Goal: Task Accomplishment & Management: Complete application form

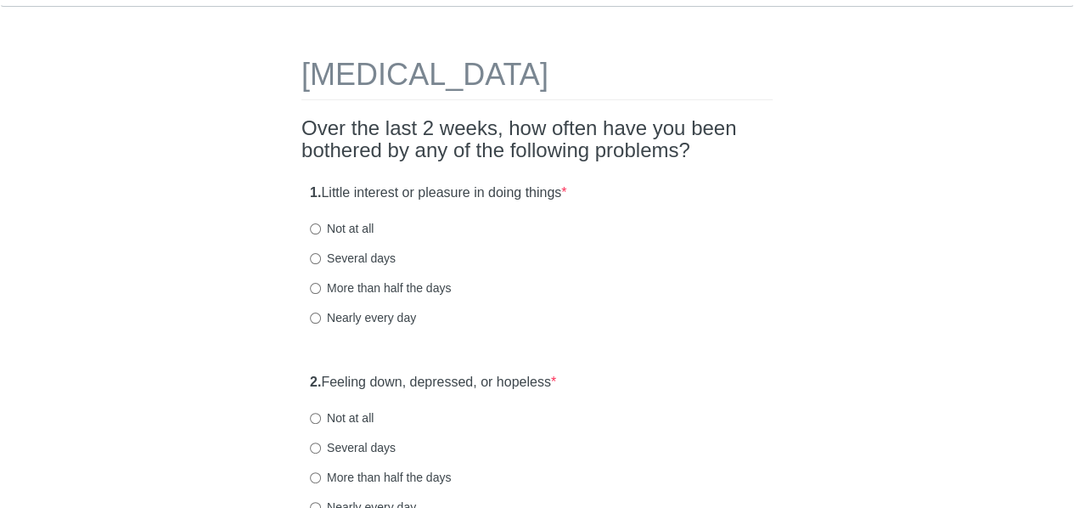
scroll to position [57, 0]
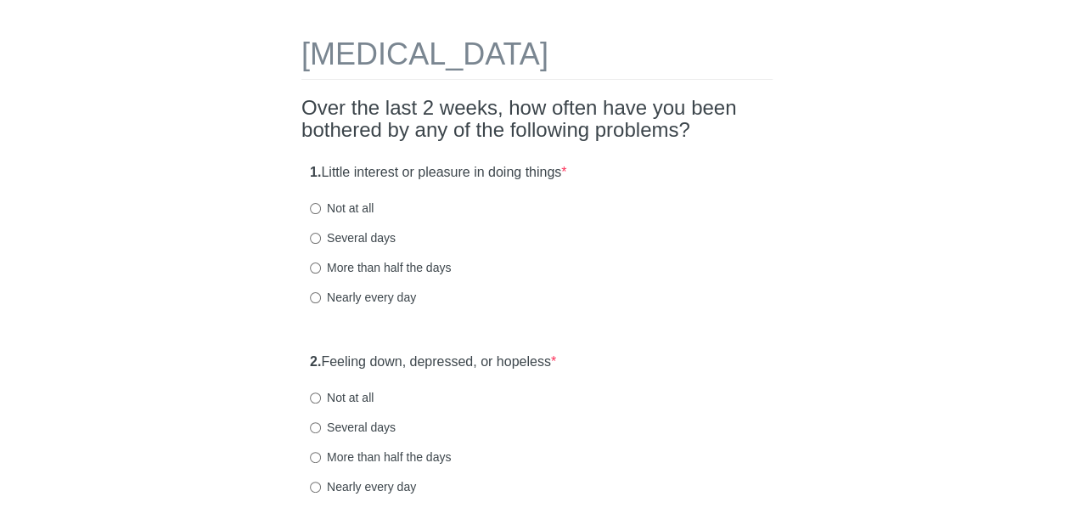
click at [347, 210] on label "Not at all" at bounding box center [342, 208] width 64 height 17
click at [321, 210] on input "Not at all" at bounding box center [315, 208] width 11 height 11
radio input "true"
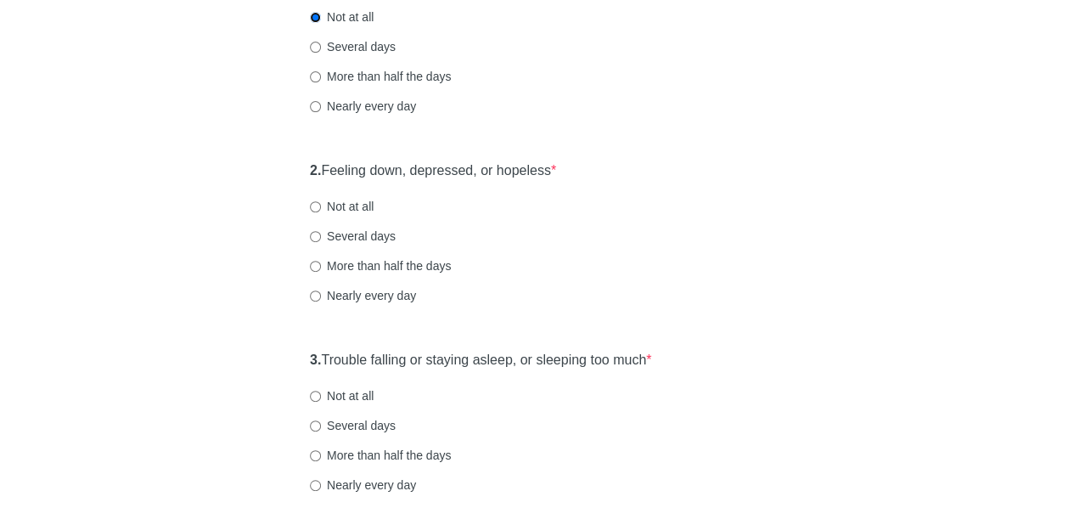
scroll to position [253, 0]
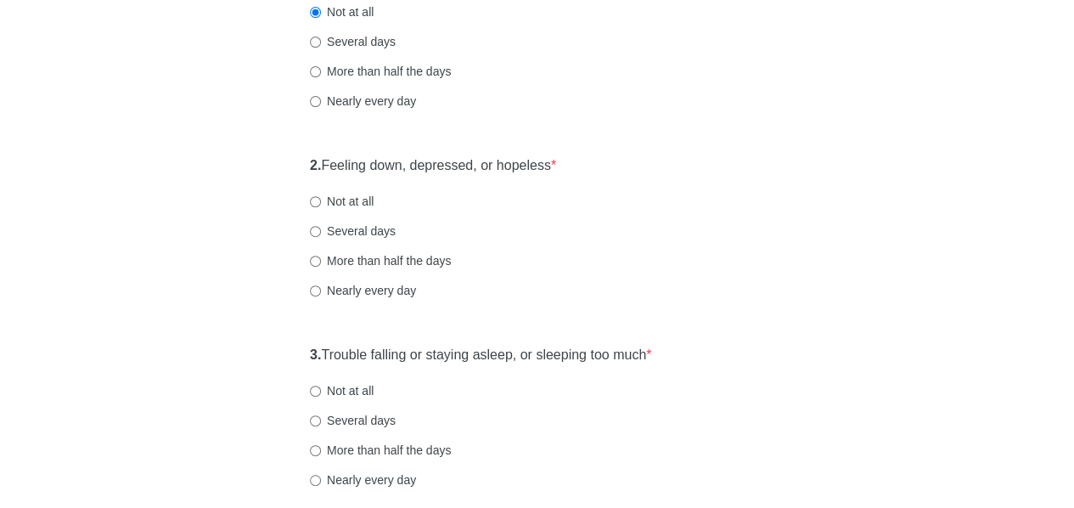
click at [357, 203] on label "Not at all" at bounding box center [342, 201] width 64 height 17
click at [321, 203] on input "Not at all" at bounding box center [315, 201] width 11 height 11
radio input "true"
click at [689, 252] on div "More than half the days" at bounding box center [537, 260] width 454 height 17
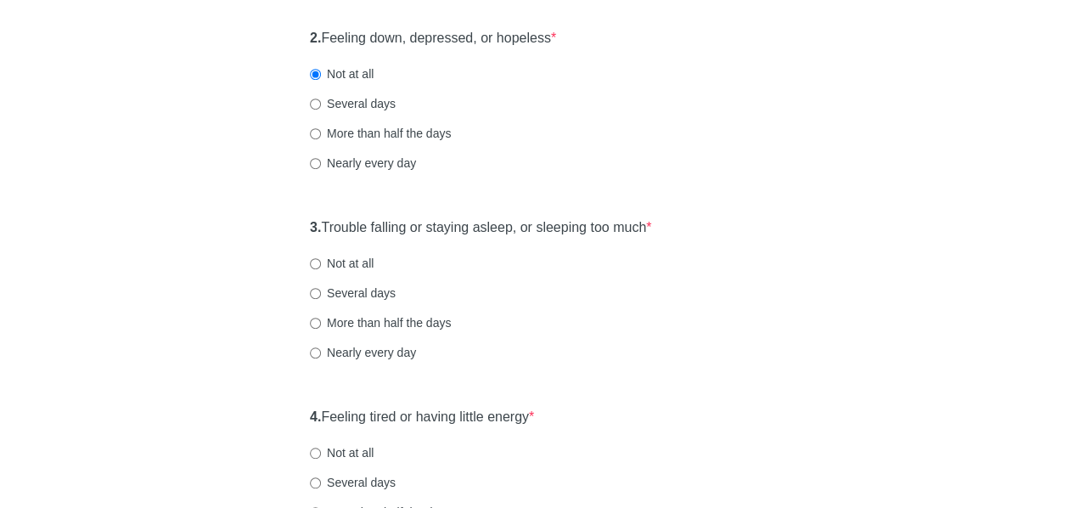
scroll to position [414, 0]
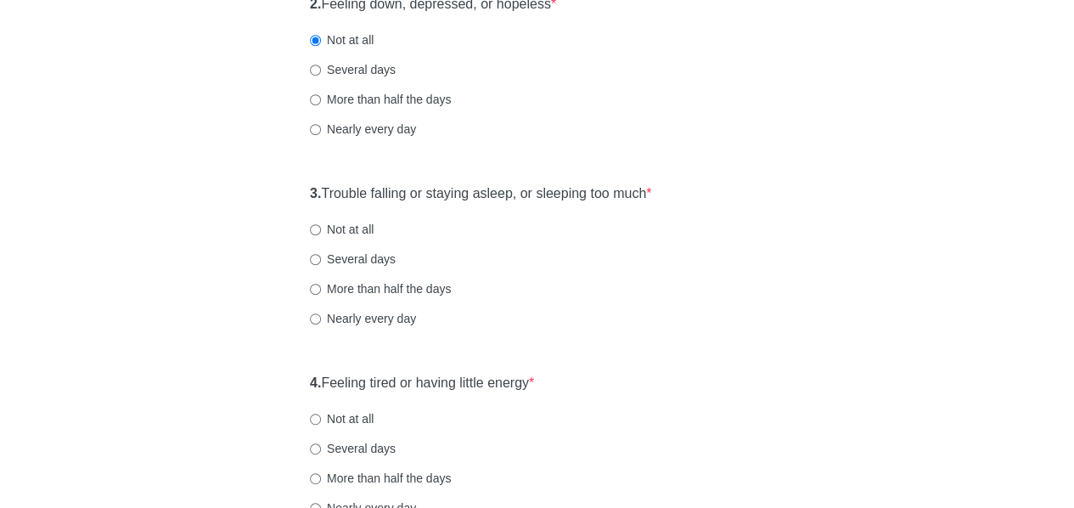
click at [362, 228] on label "Not at all" at bounding box center [342, 229] width 64 height 17
click at [321, 228] on input "Not at all" at bounding box center [315, 229] width 11 height 11
radio input "true"
click at [362, 228] on label "Not at all" at bounding box center [342, 229] width 64 height 17
click at [321, 228] on input "Not at all" at bounding box center [315, 229] width 11 height 11
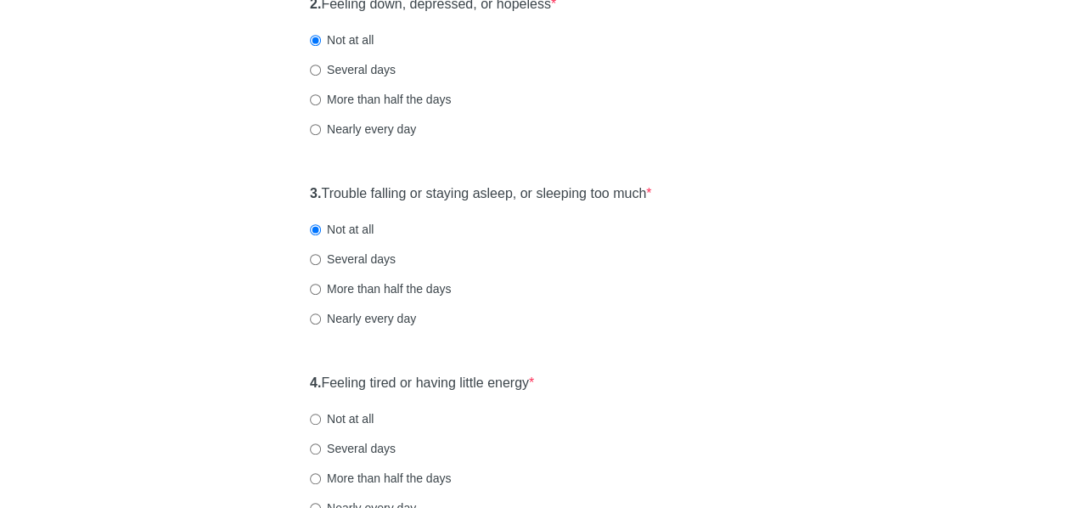
click at [725, 324] on div "Nearly every day" at bounding box center [537, 318] width 454 height 17
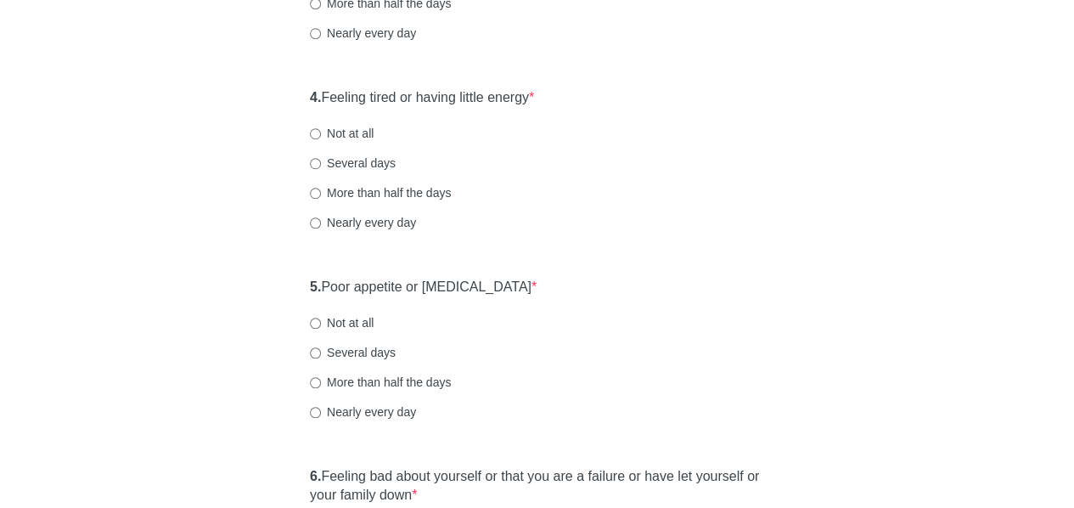
scroll to position [692, 0]
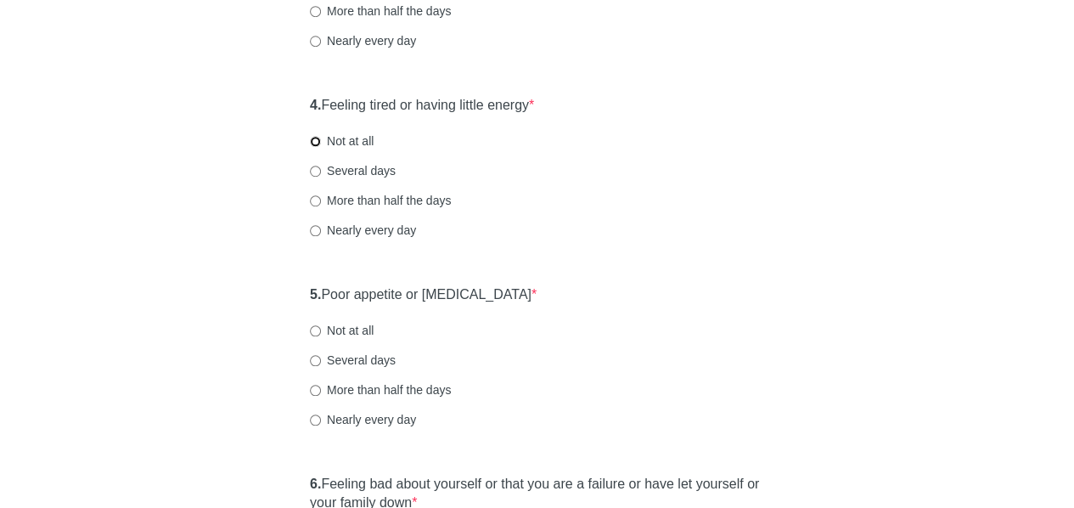
click at [313, 140] on input "Not at all" at bounding box center [315, 141] width 11 height 11
radio input "true"
click at [653, 237] on div "Nearly every day" at bounding box center [537, 230] width 454 height 17
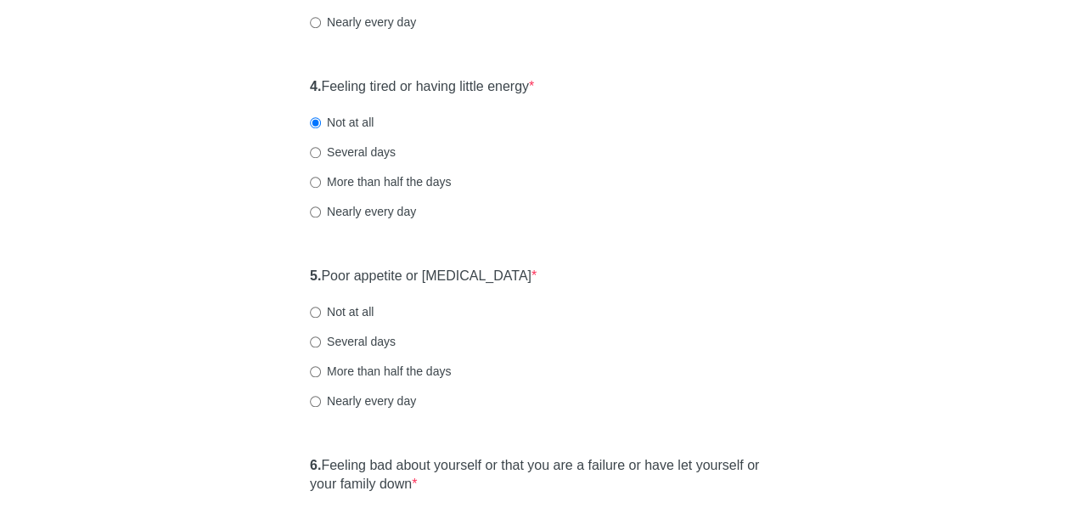
scroll to position [716, 0]
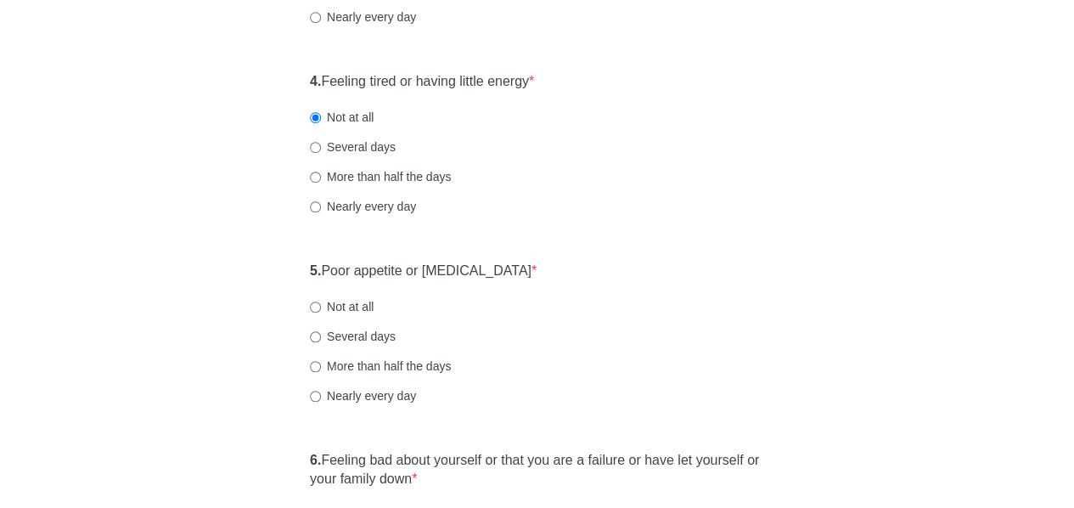
click at [226, 276] on div "[MEDICAL_DATA] Over the last 2 weeks, how often have you been bothered by any o…" at bounding box center [538, 310] width 994 height 1932
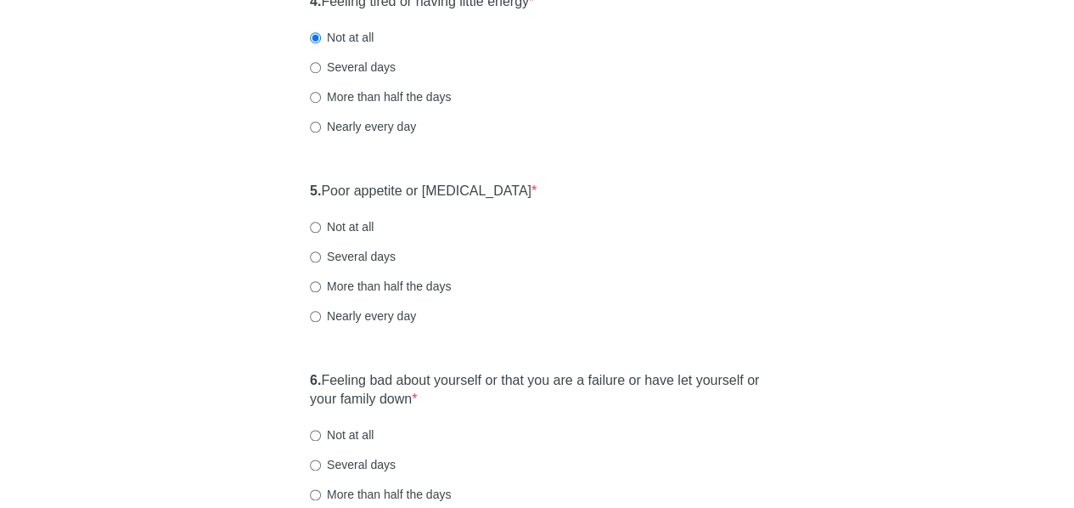
scroll to position [803, 0]
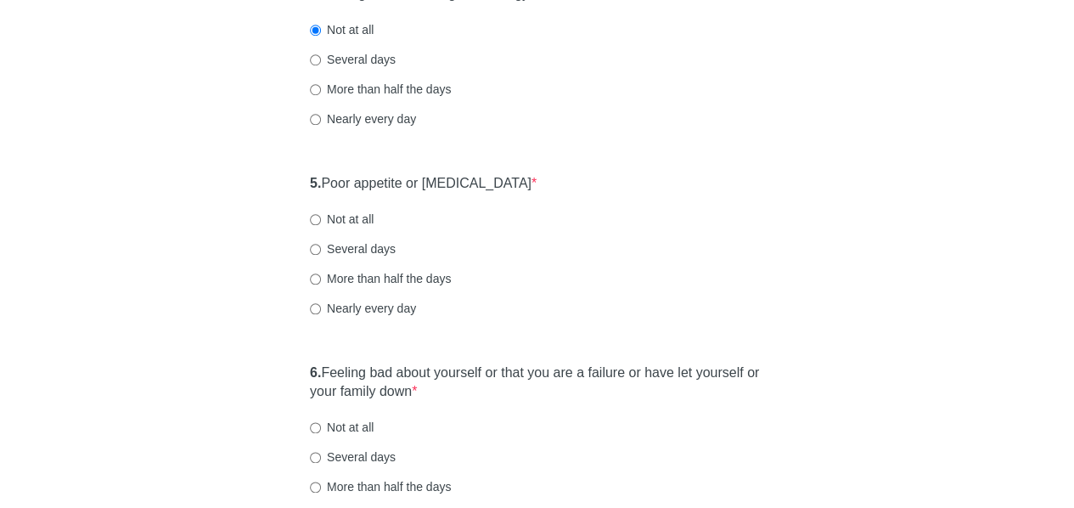
click at [654, 154] on div "[MEDICAL_DATA] Over the last 2 weeks, how often have you been bothered by any o…" at bounding box center [537, 223] width 497 height 1932
click at [191, 147] on div "[MEDICAL_DATA] Over the last 2 weeks, how often have you been bothered by any o…" at bounding box center [538, 223] width 994 height 1932
click at [846, 194] on div "[MEDICAL_DATA] Over the last 2 weeks, how often have you been bothered by any o…" at bounding box center [538, 223] width 994 height 1932
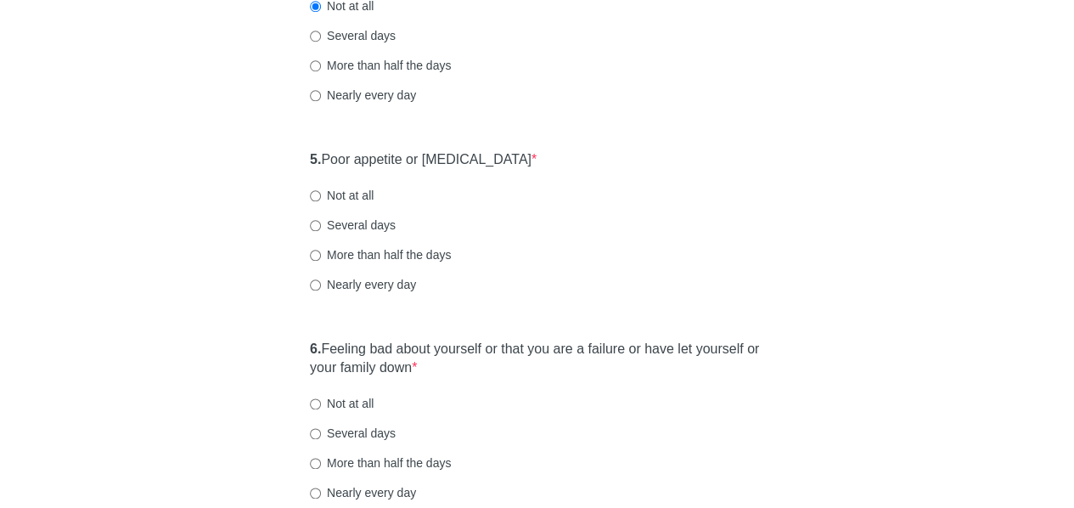
scroll to position [855, 0]
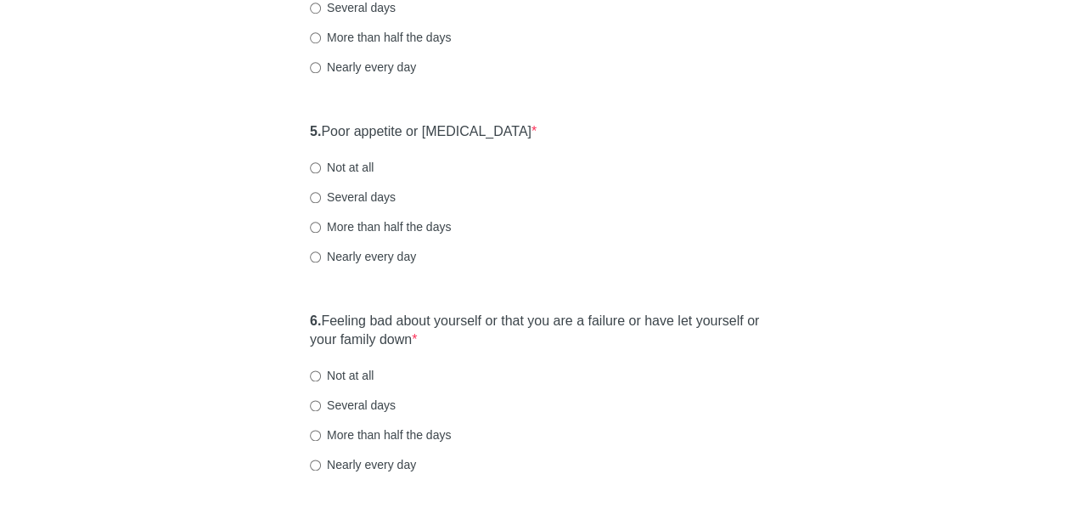
click at [337, 166] on label "Not at all" at bounding box center [342, 167] width 64 height 17
click at [321, 166] on input "Not at all" at bounding box center [315, 167] width 11 height 11
radio input "true"
click at [591, 225] on div "More than half the days" at bounding box center [537, 226] width 454 height 17
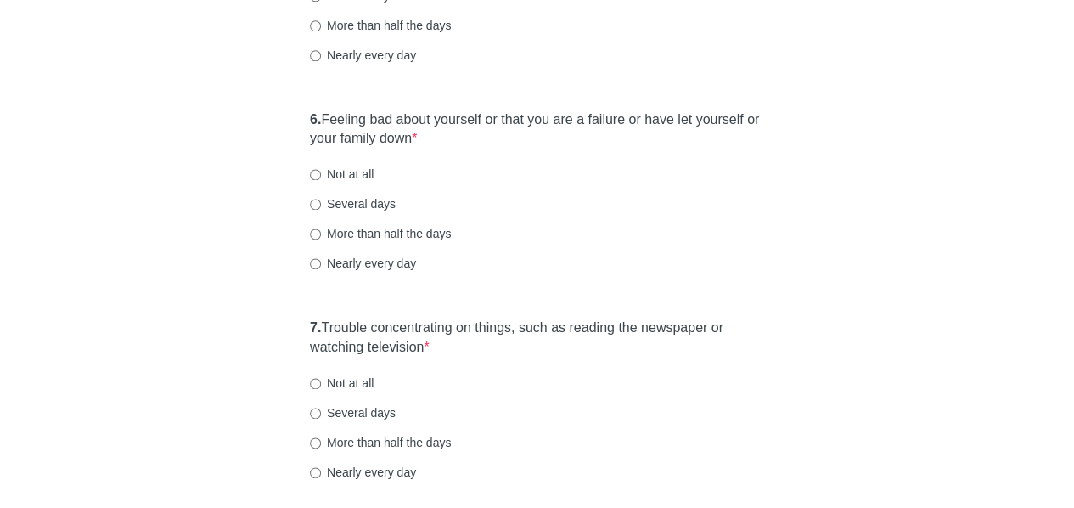
scroll to position [1064, 0]
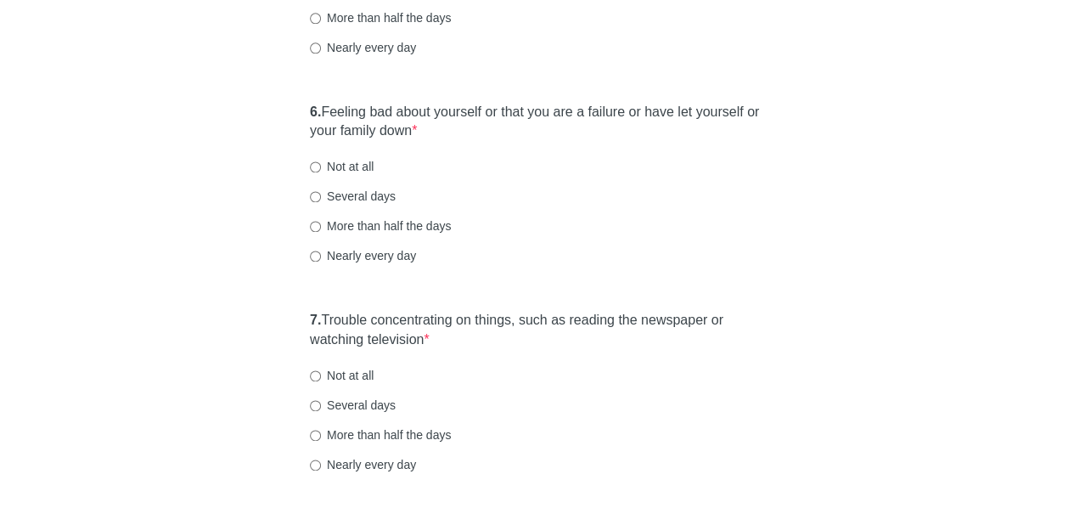
click at [638, 201] on div "Several days" at bounding box center [537, 196] width 454 height 17
click at [352, 160] on label "Not at all" at bounding box center [342, 166] width 64 height 17
click at [321, 161] on input "Not at all" at bounding box center [315, 166] width 11 height 11
radio input "true"
click at [596, 220] on div "More than half the days" at bounding box center [537, 225] width 454 height 17
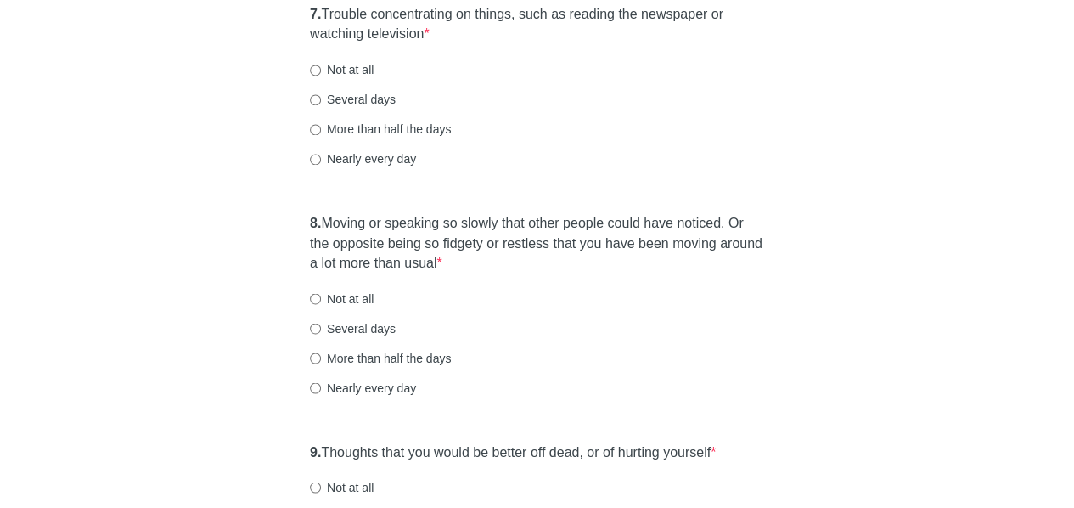
scroll to position [1405, 0]
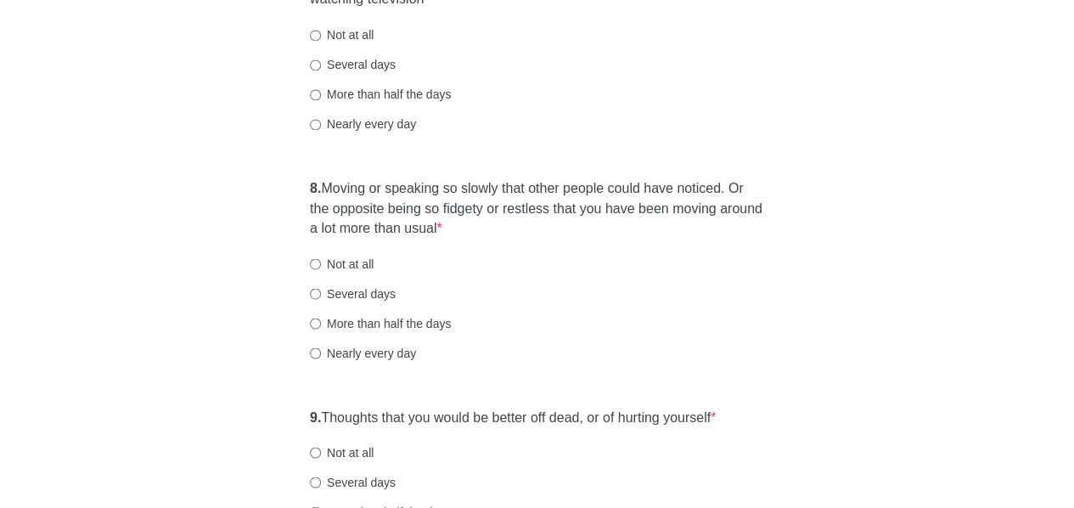
click at [358, 35] on label "Not at all" at bounding box center [342, 34] width 64 height 17
click at [321, 35] on input "Not at all" at bounding box center [315, 35] width 11 height 11
radio input "true"
click at [590, 138] on div "7. Trouble concentrating on things, such as reading the newspaper or watching t…" at bounding box center [537, 60] width 471 height 196
click at [347, 264] on label "Not at all" at bounding box center [342, 263] width 64 height 17
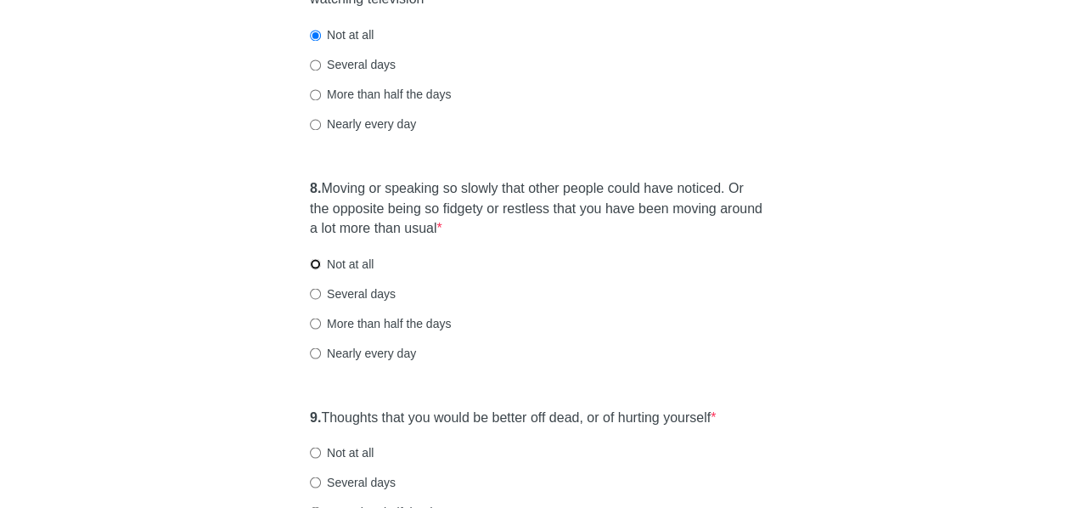
click at [321, 264] on input "Not at all" at bounding box center [315, 263] width 11 height 11
radio input "true"
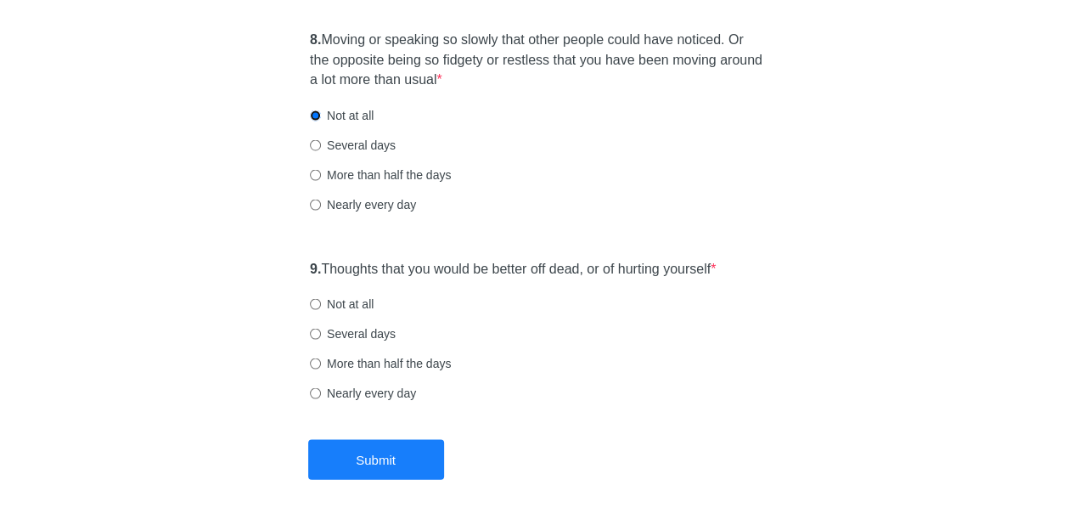
scroll to position [1626, 0]
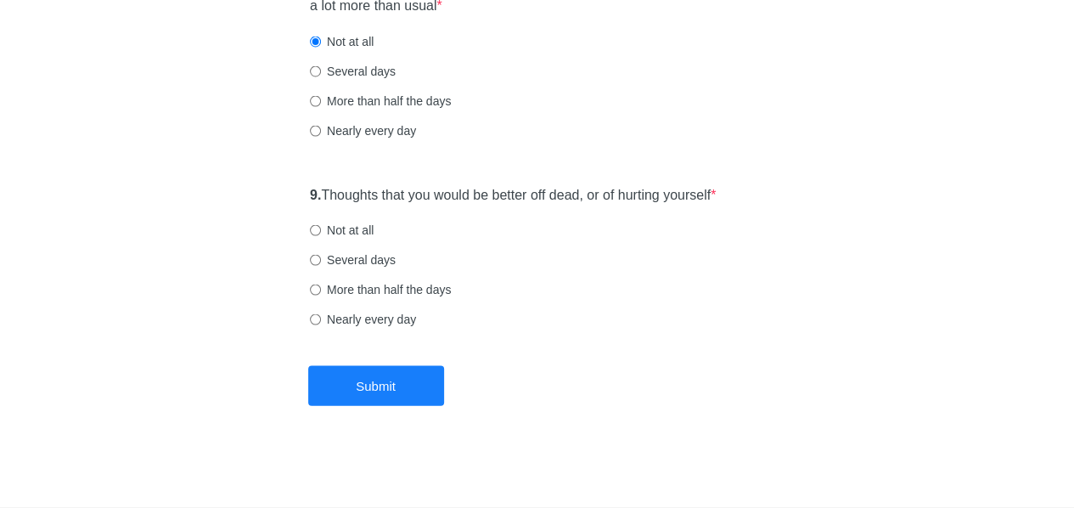
click at [347, 232] on label "Not at all" at bounding box center [342, 230] width 64 height 17
click at [321, 232] on input "Not at all" at bounding box center [315, 230] width 11 height 11
radio input "true"
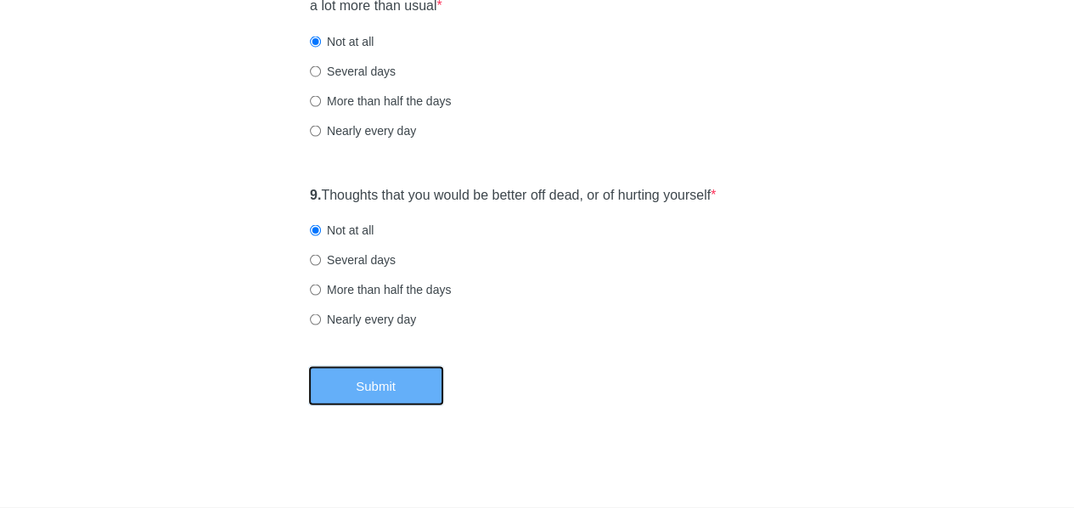
click at [409, 393] on button "Submit" at bounding box center [376, 386] width 136 height 40
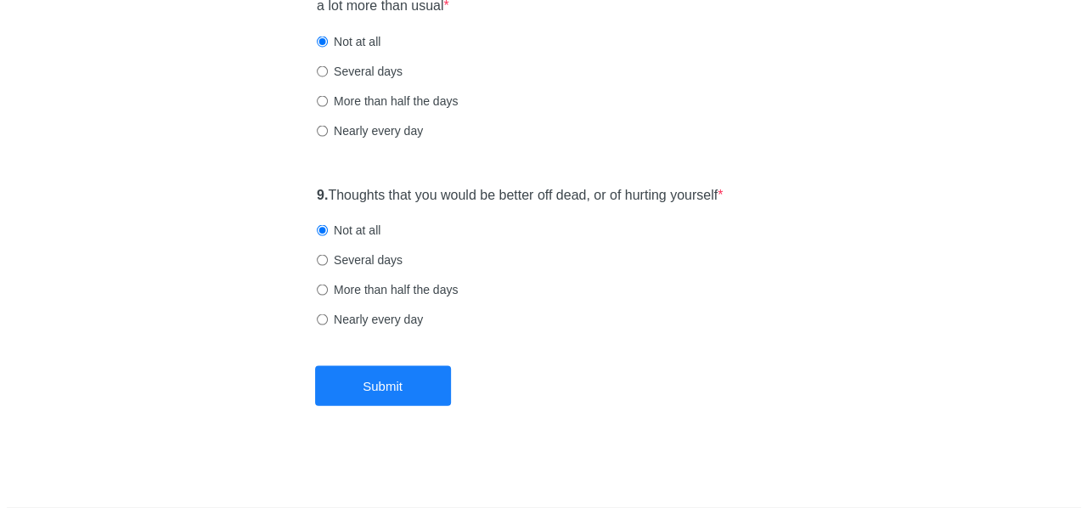
scroll to position [0, 0]
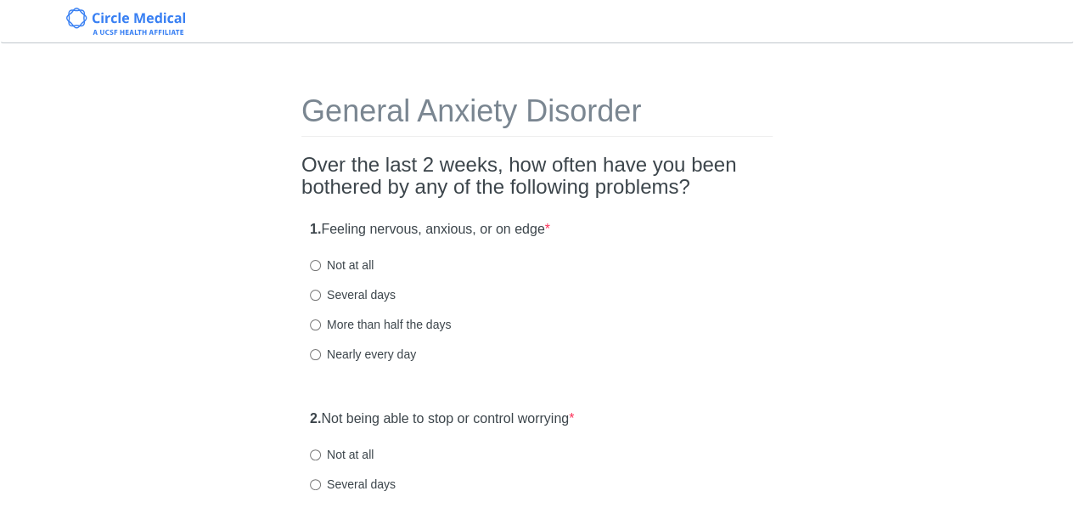
click at [361, 267] on label "Not at all" at bounding box center [342, 264] width 64 height 17
click at [321, 267] on input "Not at all" at bounding box center [315, 265] width 11 height 11
radio input "true"
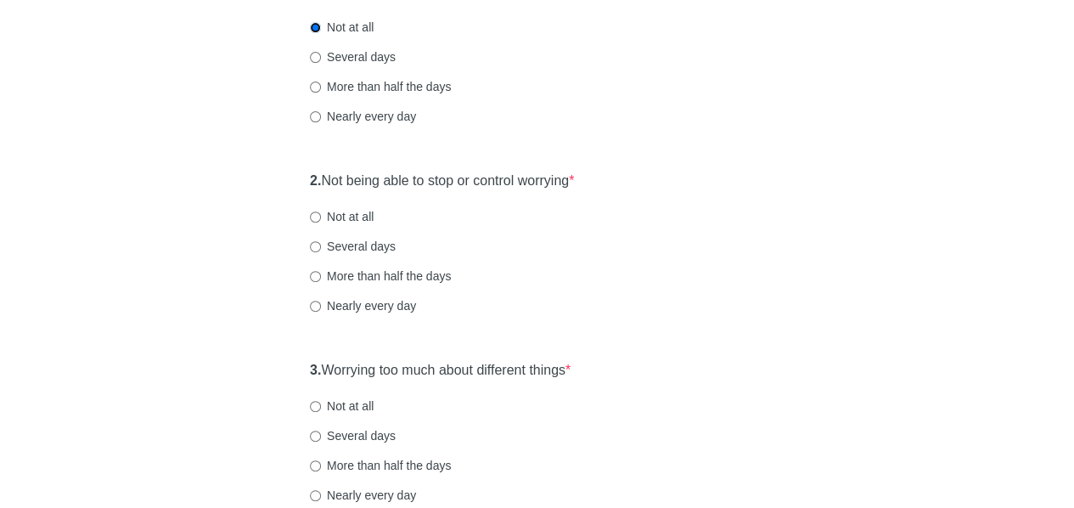
scroll to position [253, 0]
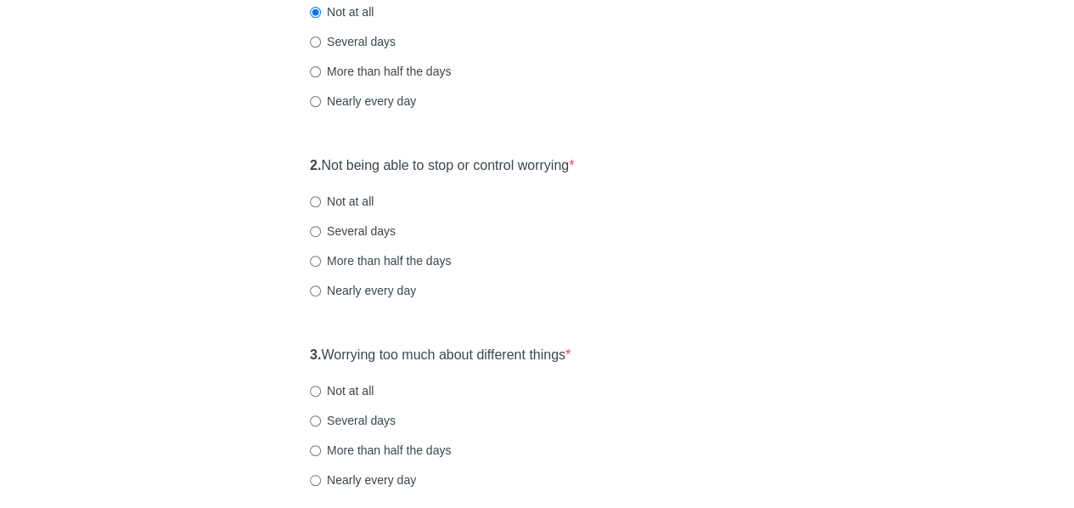
click at [348, 200] on label "Not at all" at bounding box center [342, 201] width 64 height 17
click at [321, 200] on input "Not at all" at bounding box center [315, 201] width 11 height 11
radio input "true"
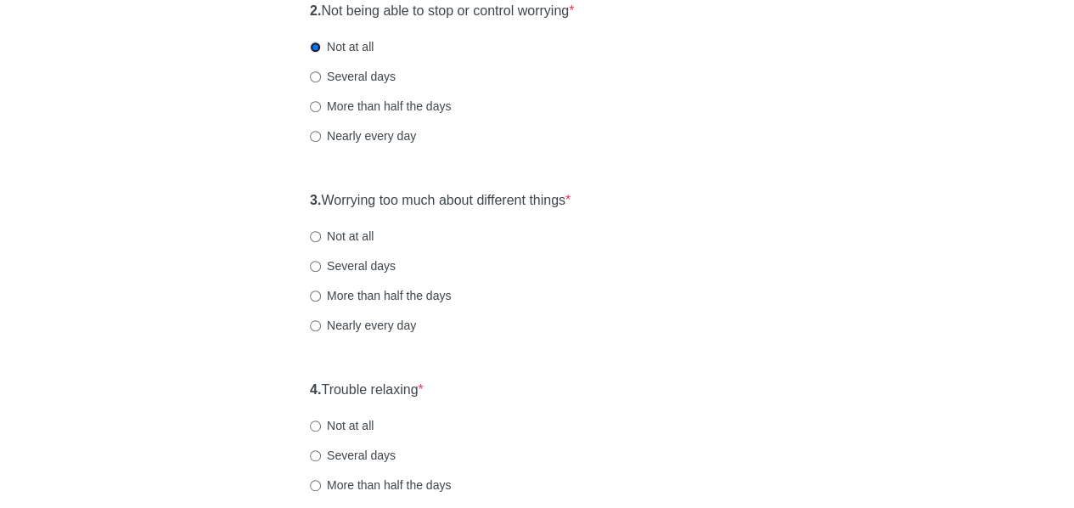
scroll to position [454, 0]
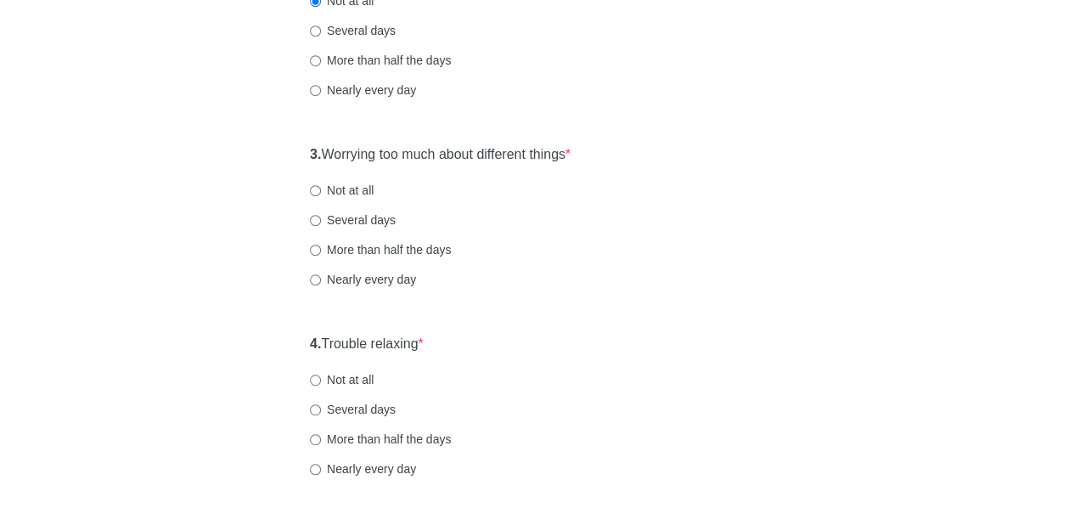
click at [357, 189] on label "Not at all" at bounding box center [342, 190] width 64 height 17
click at [321, 189] on input "Not at all" at bounding box center [315, 190] width 11 height 11
radio input "true"
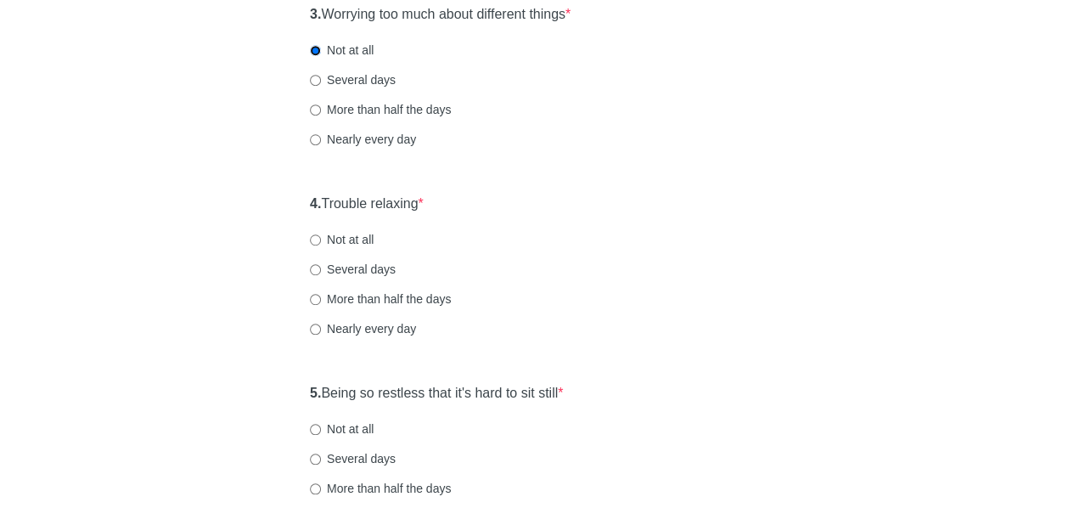
scroll to position [632, 0]
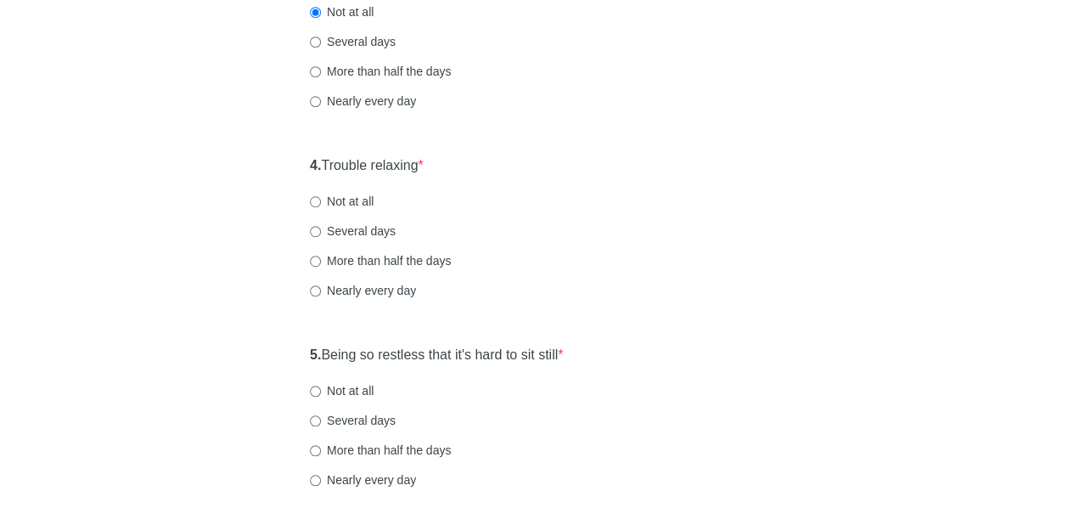
click at [345, 203] on label "Not at all" at bounding box center [342, 201] width 64 height 17
click at [321, 203] on input "Not at all" at bounding box center [315, 201] width 11 height 11
radio input "true"
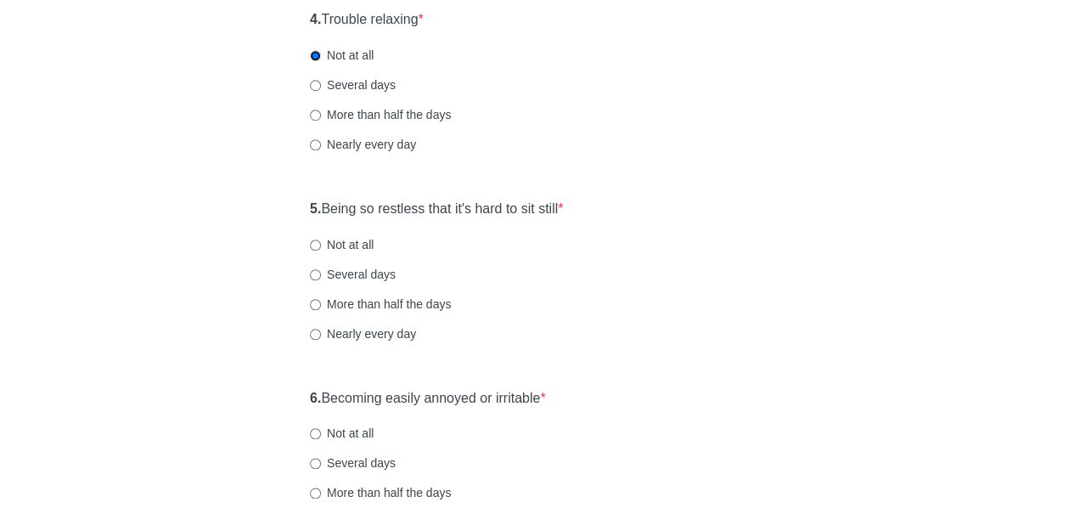
scroll to position [794, 0]
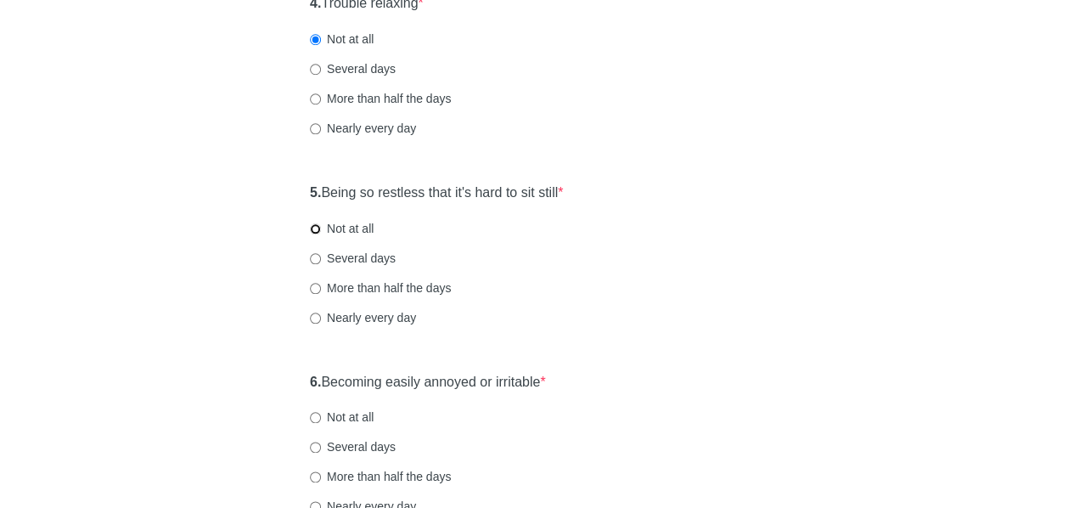
click at [320, 227] on input "Not at all" at bounding box center [315, 228] width 11 height 11
radio input "true"
click at [360, 417] on label "Not at all" at bounding box center [342, 417] width 64 height 17
click at [321, 417] on input "Not at all" at bounding box center [315, 417] width 11 height 11
radio input "true"
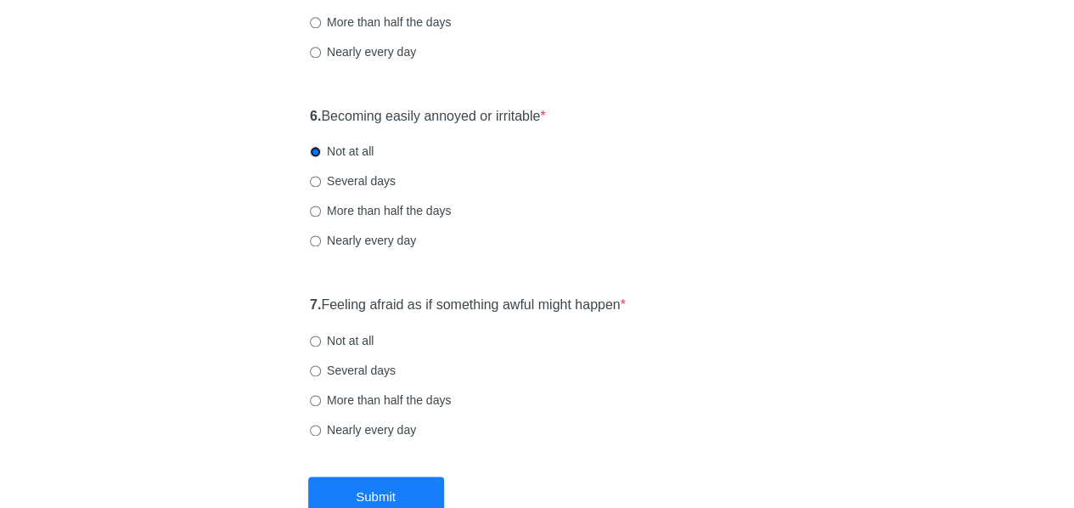
scroll to position [1048, 0]
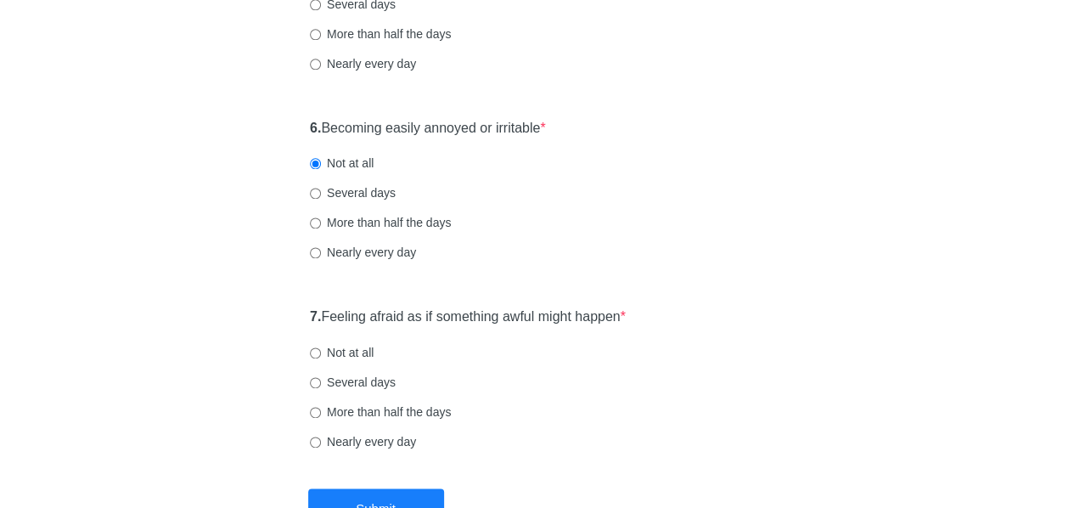
click at [360, 347] on label "Not at all" at bounding box center [342, 352] width 64 height 17
click at [321, 347] on input "Not at all" at bounding box center [315, 352] width 11 height 11
radio input "true"
click at [424, 497] on button "Submit" at bounding box center [376, 508] width 136 height 40
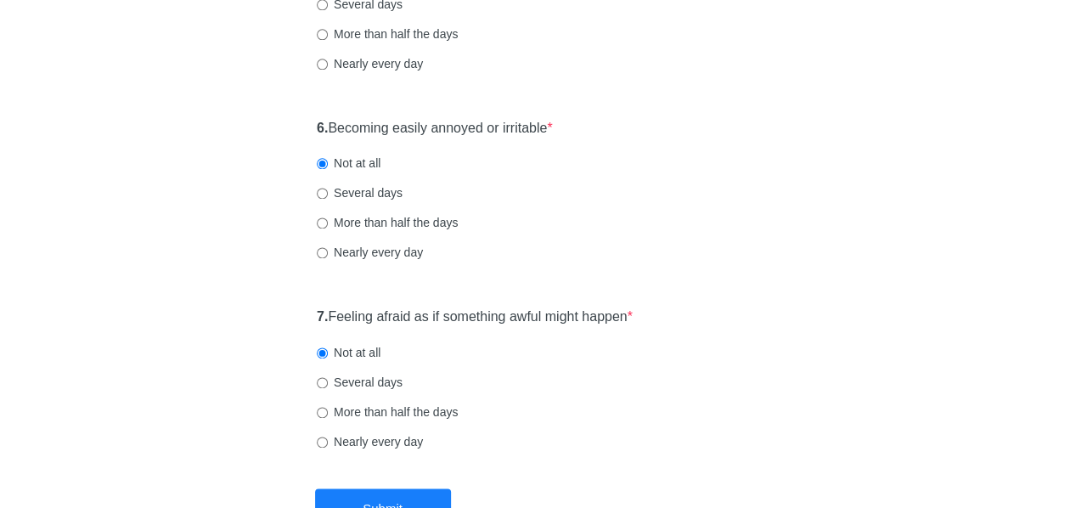
scroll to position [0, 0]
